Goal: Task Accomplishment & Management: Manage account settings

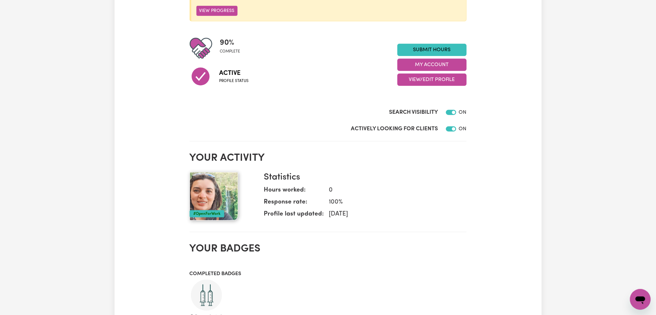
scroll to position [55, 0]
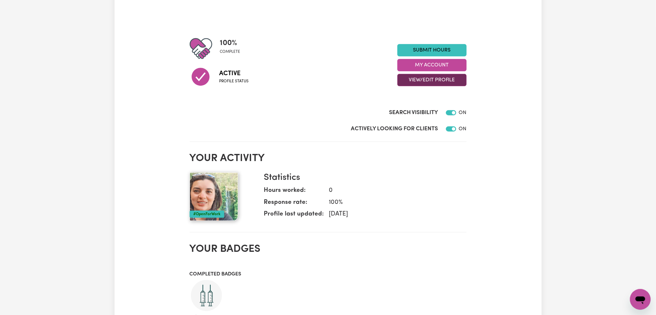
click at [450, 81] on button "View/Edit Profile" at bounding box center [432, 80] width 69 height 12
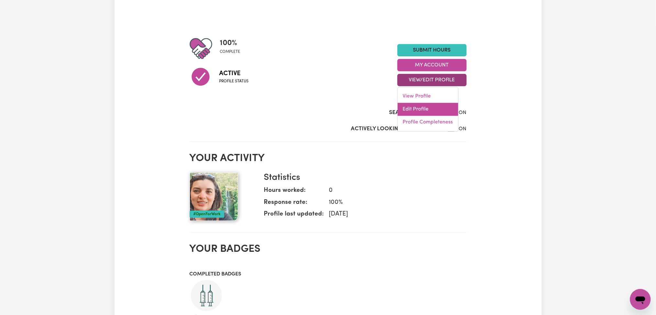
click at [415, 111] on link "Edit Profile" at bounding box center [428, 109] width 61 height 13
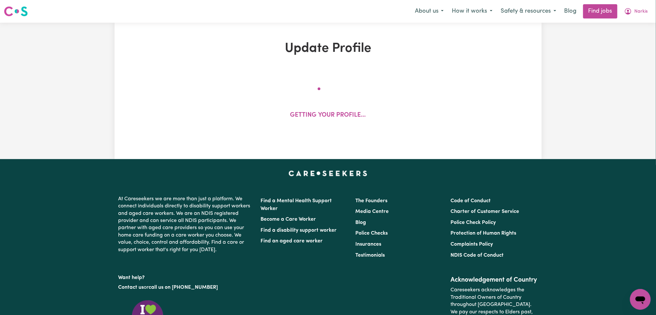
select select "female"
select select "Australian Citizen"
select select "Studying a healthcare related degree or qualification"
select select "60"
select select "70"
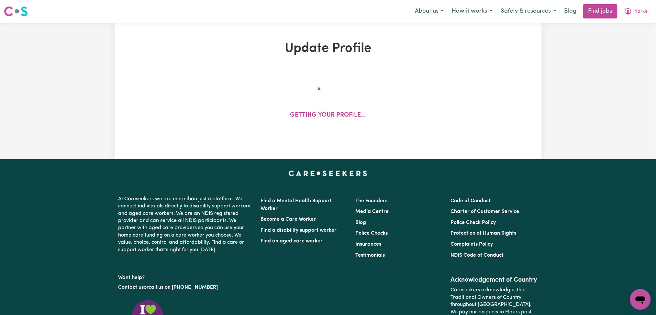
select select "80"
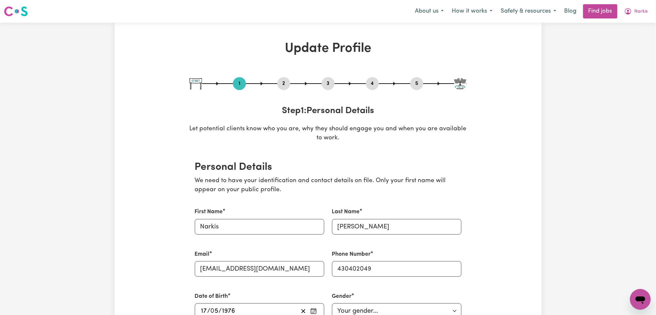
click at [291, 87] on div "1 2 3 4 5" at bounding box center [328, 83] width 277 height 13
click at [285, 89] on div "2" at bounding box center [283, 83] width 13 height 13
click at [284, 86] on button "2" at bounding box center [283, 83] width 13 height 8
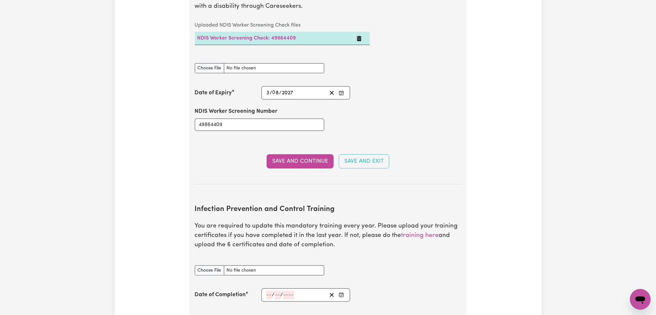
scroll to position [864, 0]
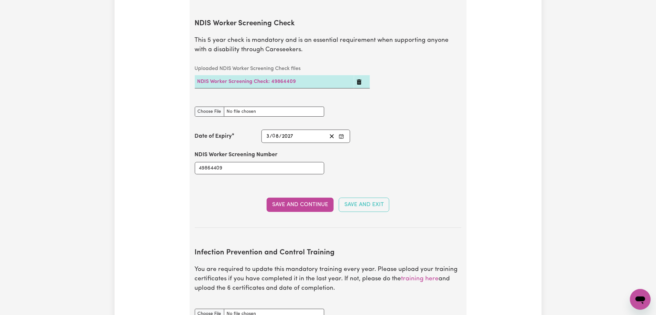
click at [358, 75] on td at bounding box center [362, 81] width 16 height 13
click at [356, 75] on td at bounding box center [362, 81] width 16 height 13
click at [359, 79] on icon "Delete NDIS Worker Screening Check: 49864409" at bounding box center [359, 81] width 5 height 5
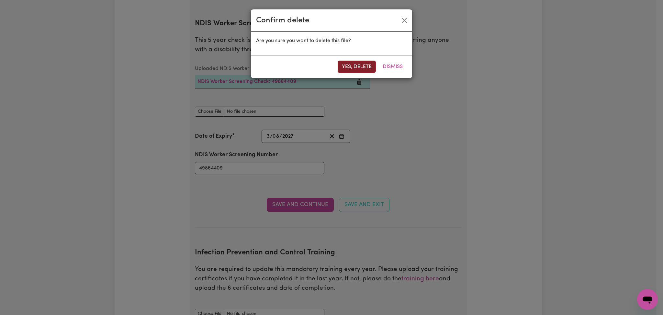
click at [369, 64] on button "Yes, delete" at bounding box center [357, 67] width 38 height 12
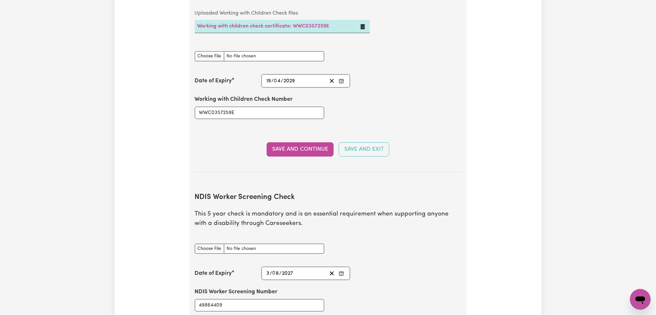
scroll to position [820, 0]
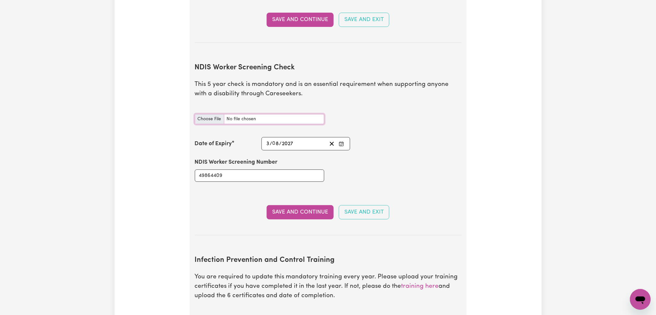
click at [200, 114] on input "NDIS Worker Screening Check document" at bounding box center [259, 119] width 129 height 10
type input "C:\fakepath\Narkis Solorzano NDIS 49864409 - 03082027.docx"
click at [284, 205] on button "Save and Continue" at bounding box center [300, 212] width 67 height 14
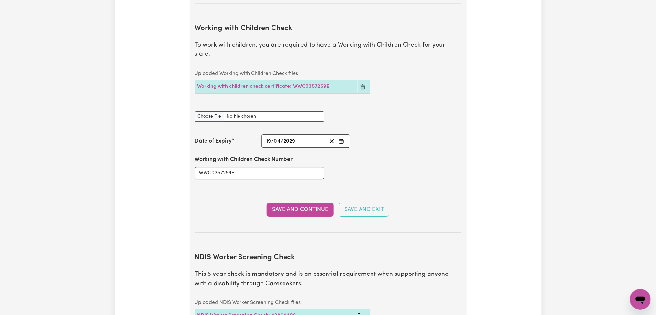
scroll to position [0, 0]
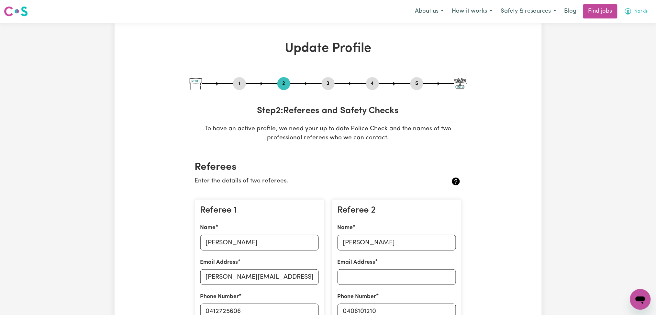
click at [636, 12] on span "Narkis" at bounding box center [641, 11] width 13 height 7
click at [617, 49] on link "Logout" at bounding box center [626, 49] width 51 height 12
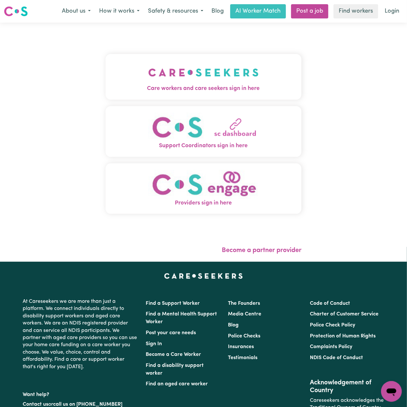
click at [139, 65] on button "Care workers and care seekers sign in here" at bounding box center [204, 76] width 196 height 45
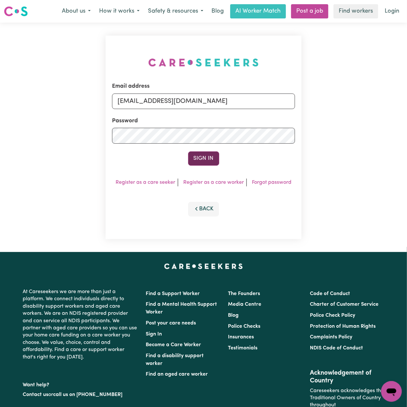
click at [201, 157] on button "Sign In" at bounding box center [203, 158] width 31 height 14
